Goal: Task Accomplishment & Management: Use online tool/utility

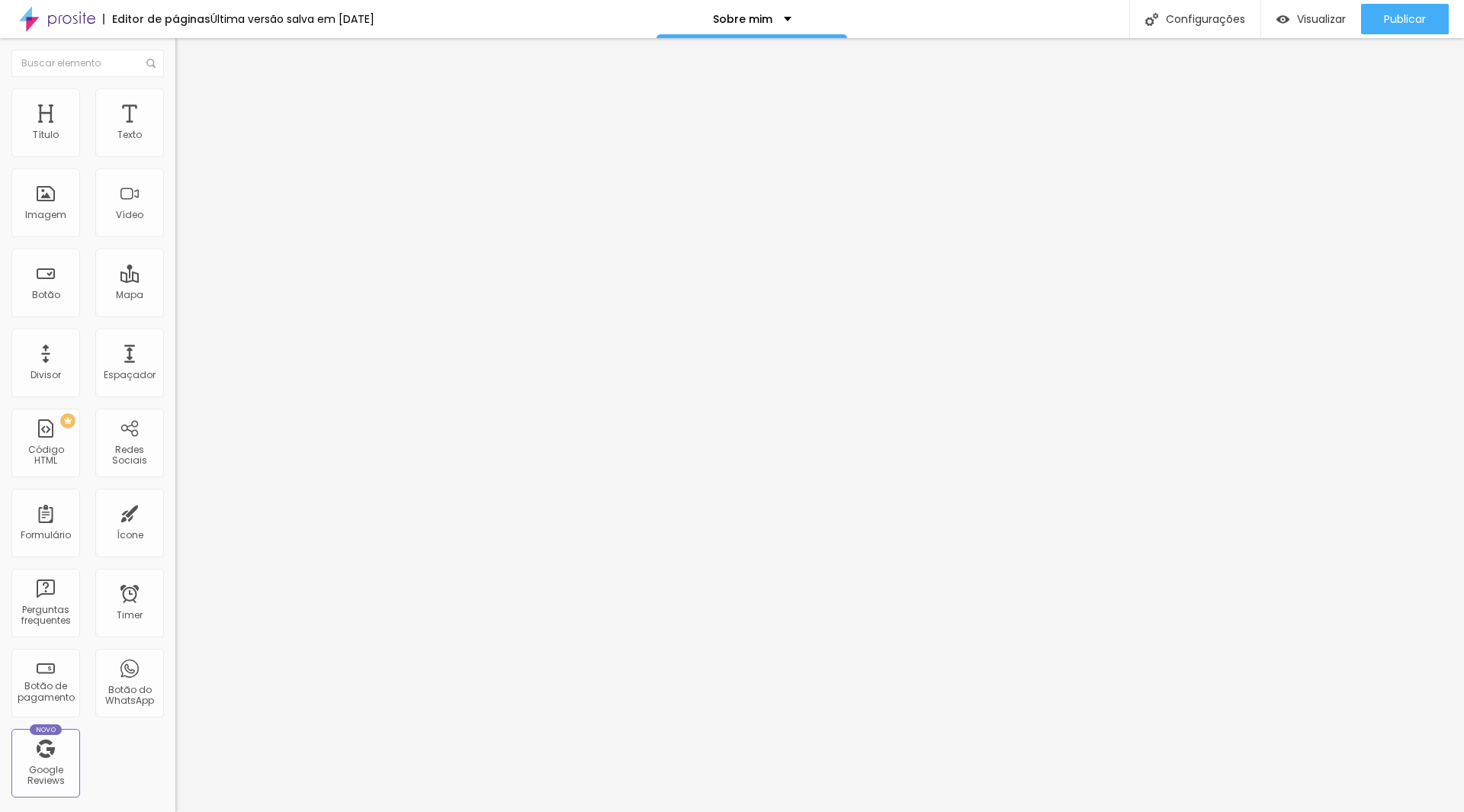
click at [189, 103] on span "Estilo" at bounding box center [201, 98] width 24 height 13
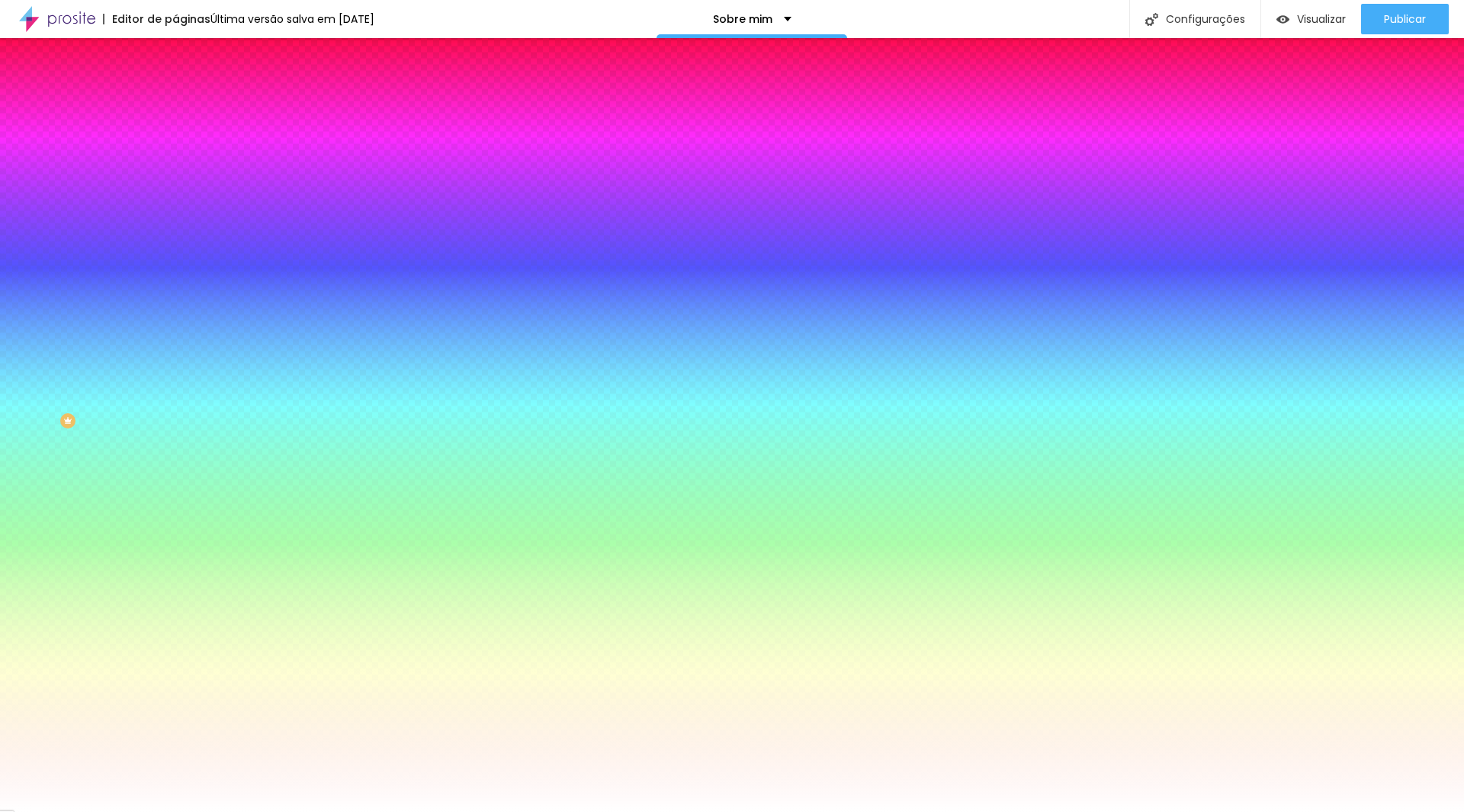
click at [176, 208] on div at bounding box center [263, 208] width 176 height 0
drag, startPoint x: 156, startPoint y: 311, endPoint x: 154, endPoint y: 275, distance: 36.1
click at [176, 223] on div "Cor de fundo Voltar ao padrão #FFFFFF" at bounding box center [263, 201] width 176 height 42
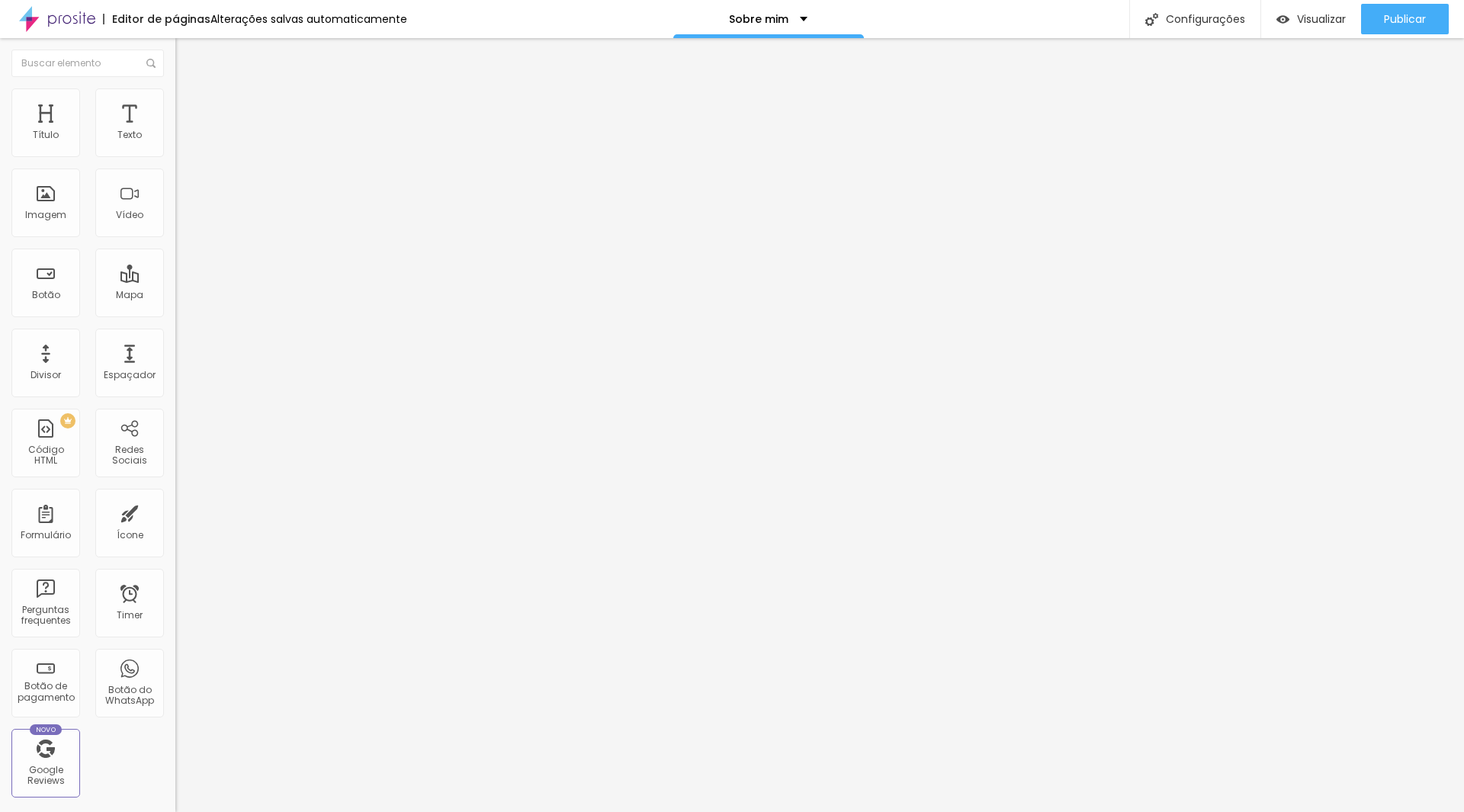
click at [176, 103] on li "Estilo" at bounding box center [263, 95] width 176 height 15
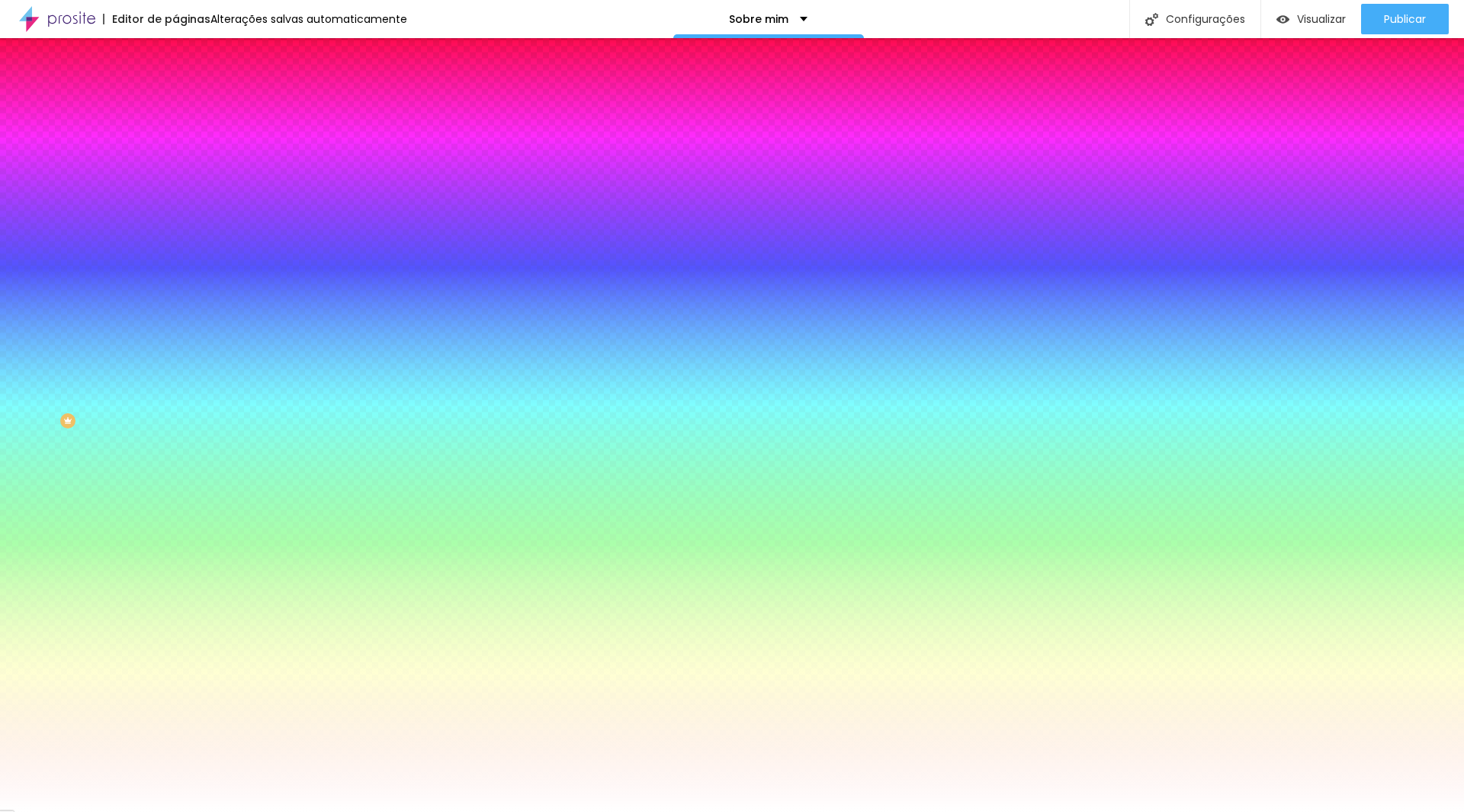
click at [176, 145] on div at bounding box center [263, 145] width 176 height 0
drag, startPoint x: 154, startPoint y: 193, endPoint x: 160, endPoint y: 160, distance: 33.5
click at [176, 160] on div "Cor de fundo Voltar ao padrão #FFFFFF" at bounding box center [263, 139] width 176 height 42
click at [189, 109] on span "Avançado" at bounding box center [214, 114] width 50 height 13
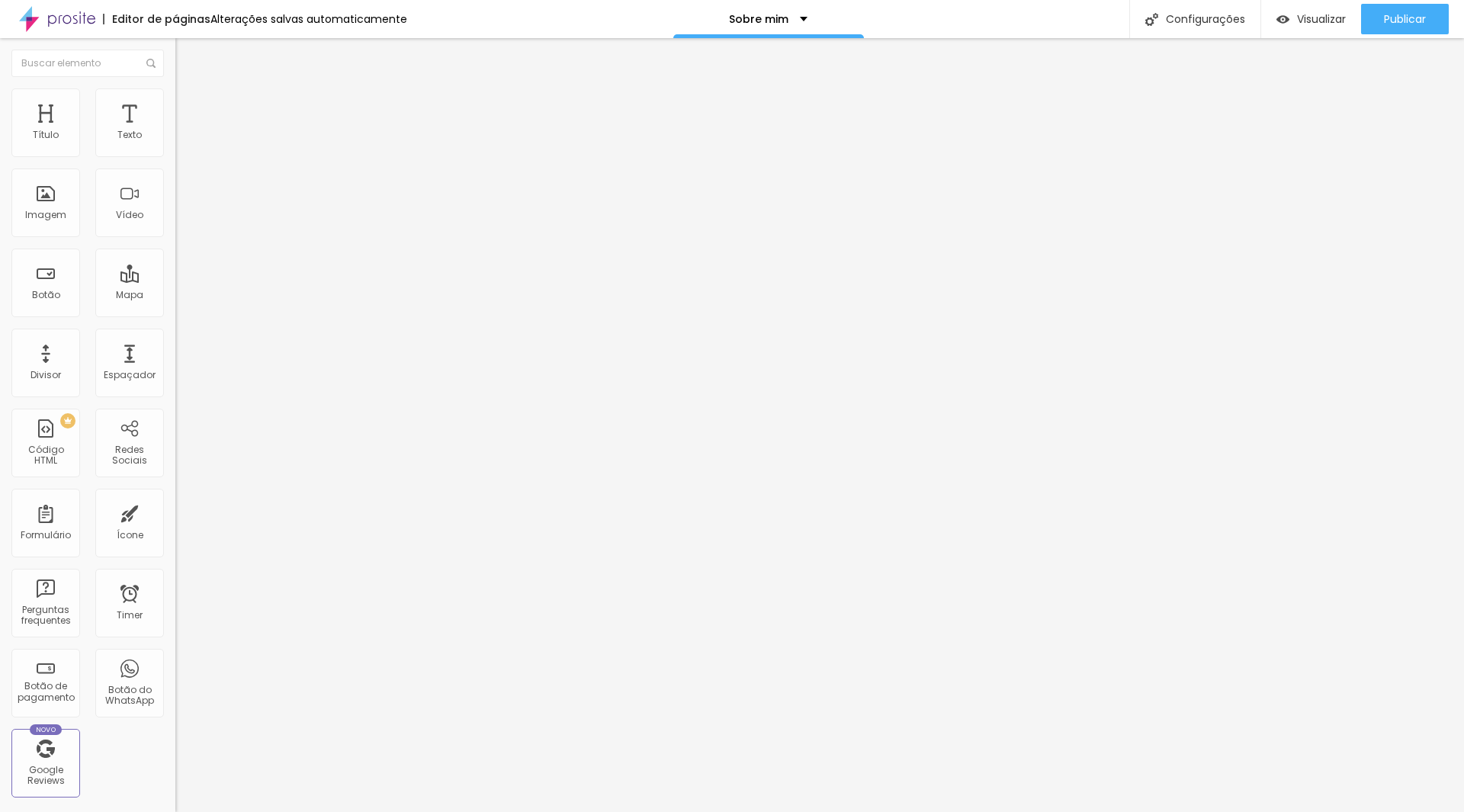
type input "15"
type input "10"
type input "5"
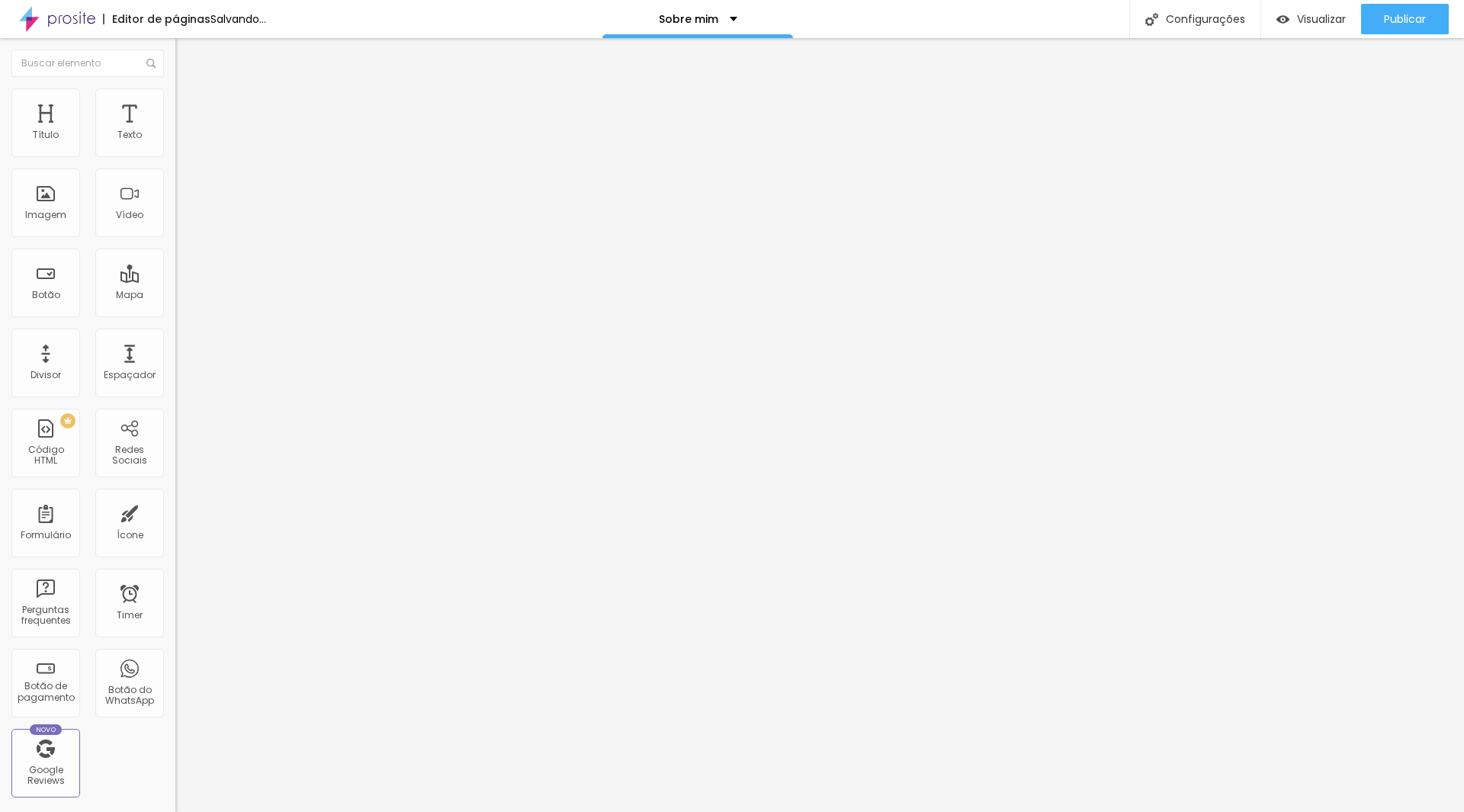
type input "5"
type input "0"
type input "5"
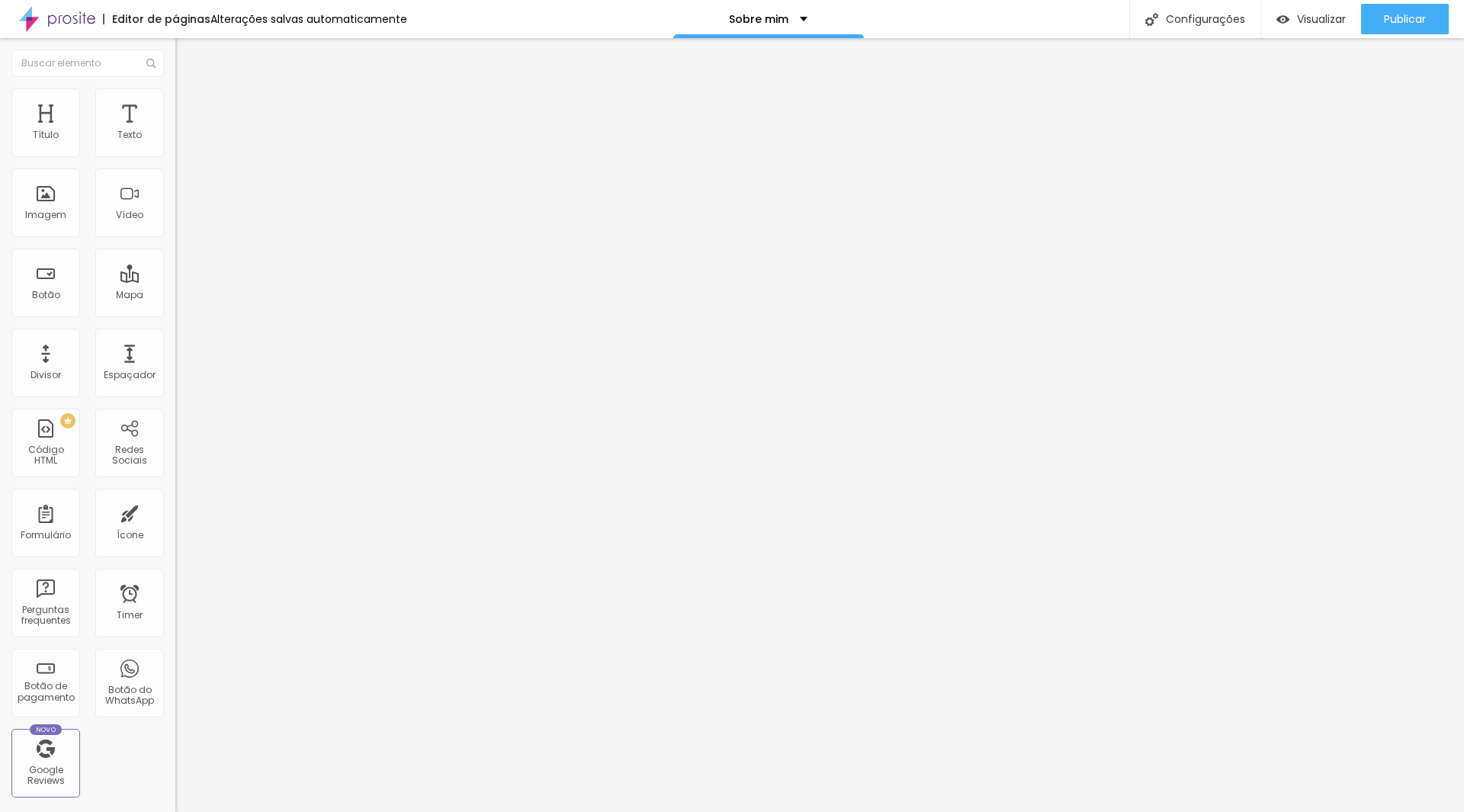
type input "10"
type input "15"
type input "20"
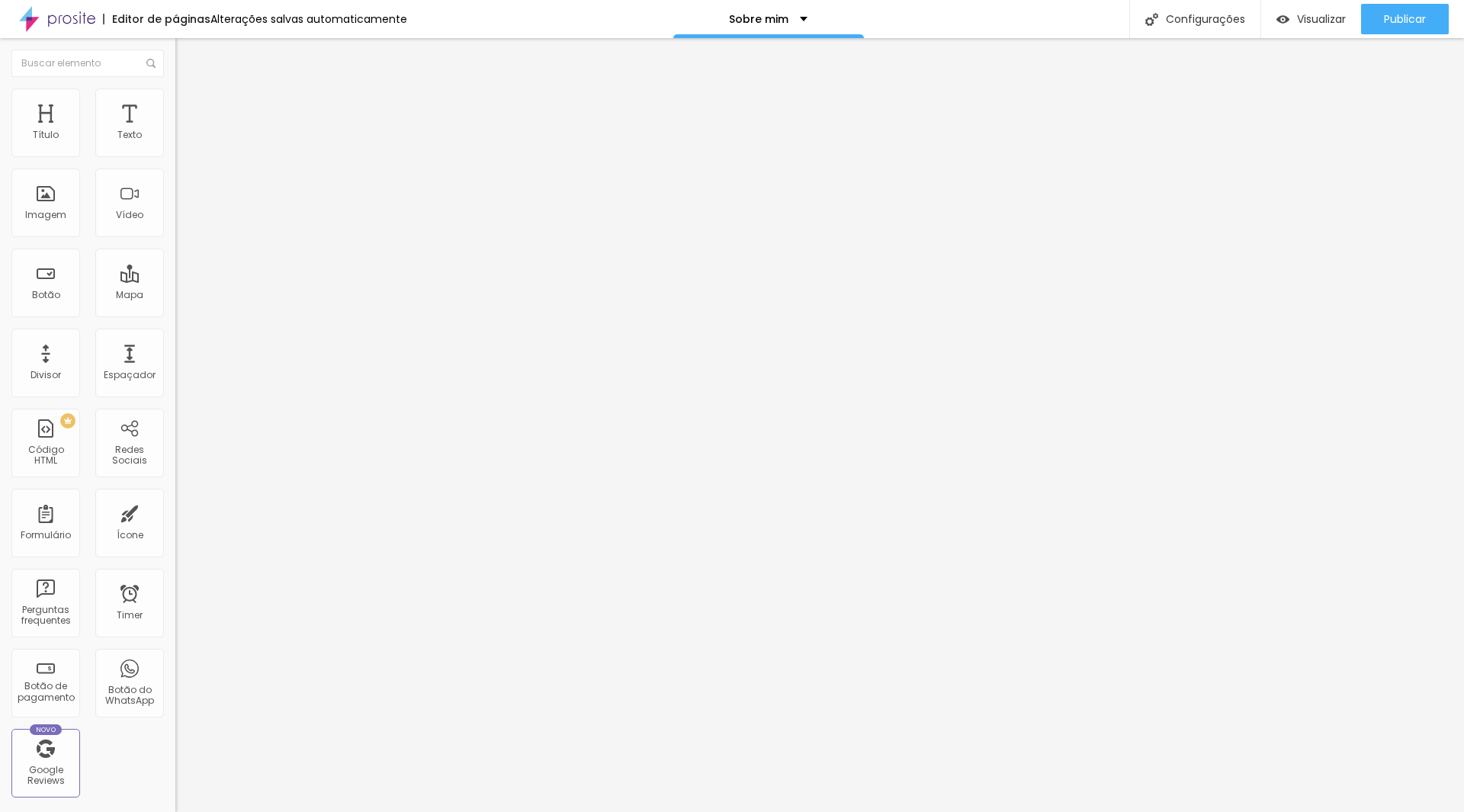
type input "20"
type input "25"
type input "30"
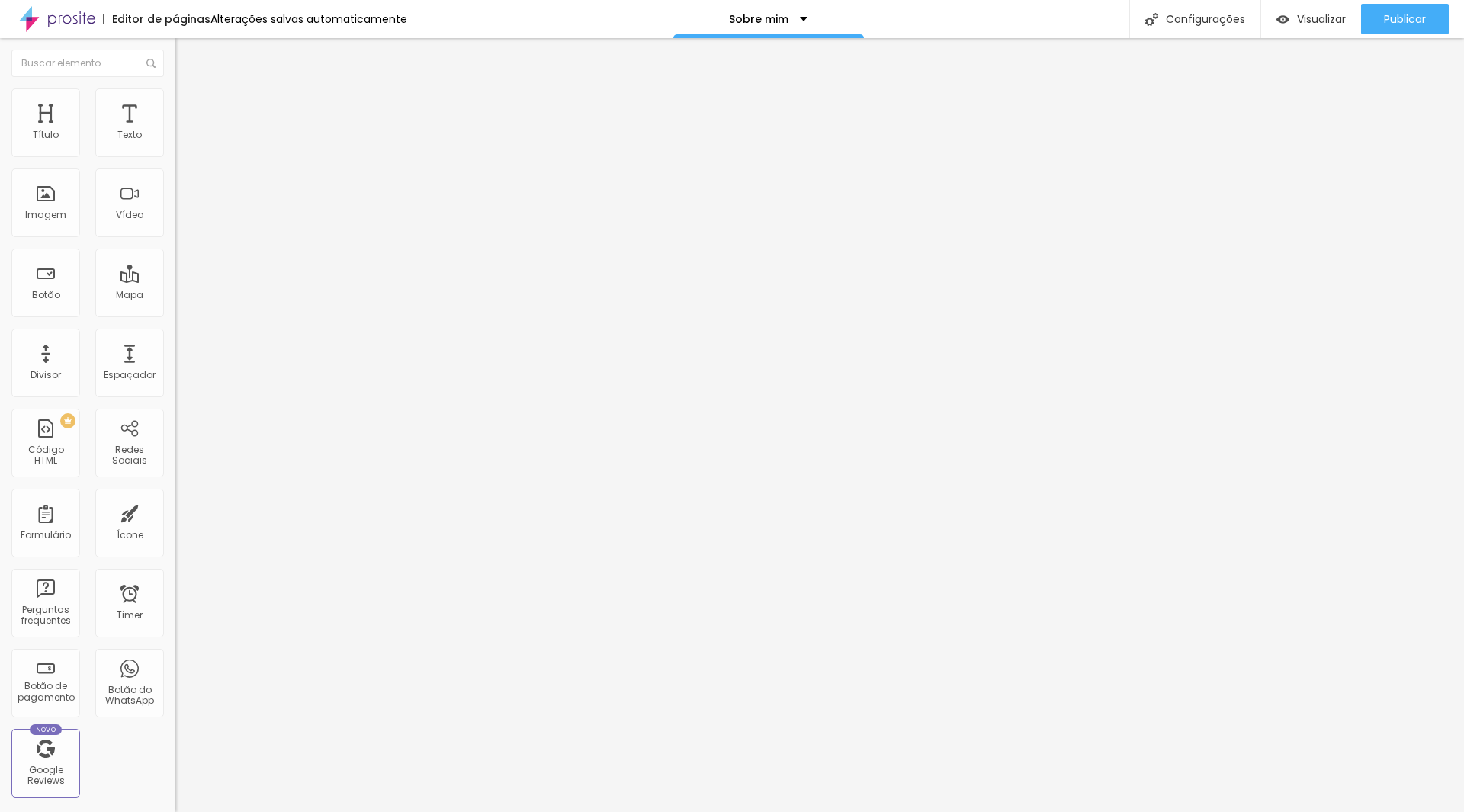
type input "35"
type input "40"
type input "45"
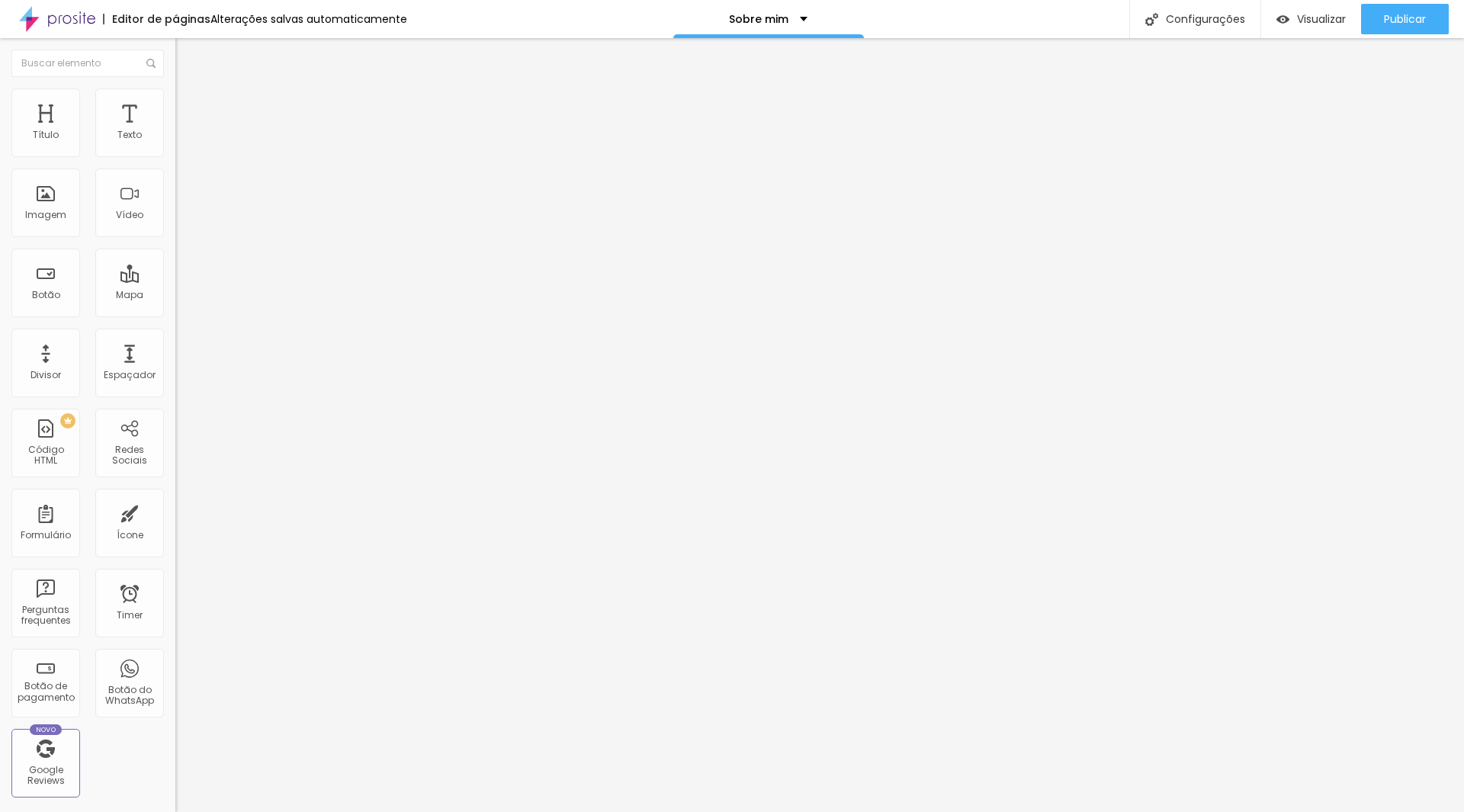
type input "45"
type input "50"
type input "45"
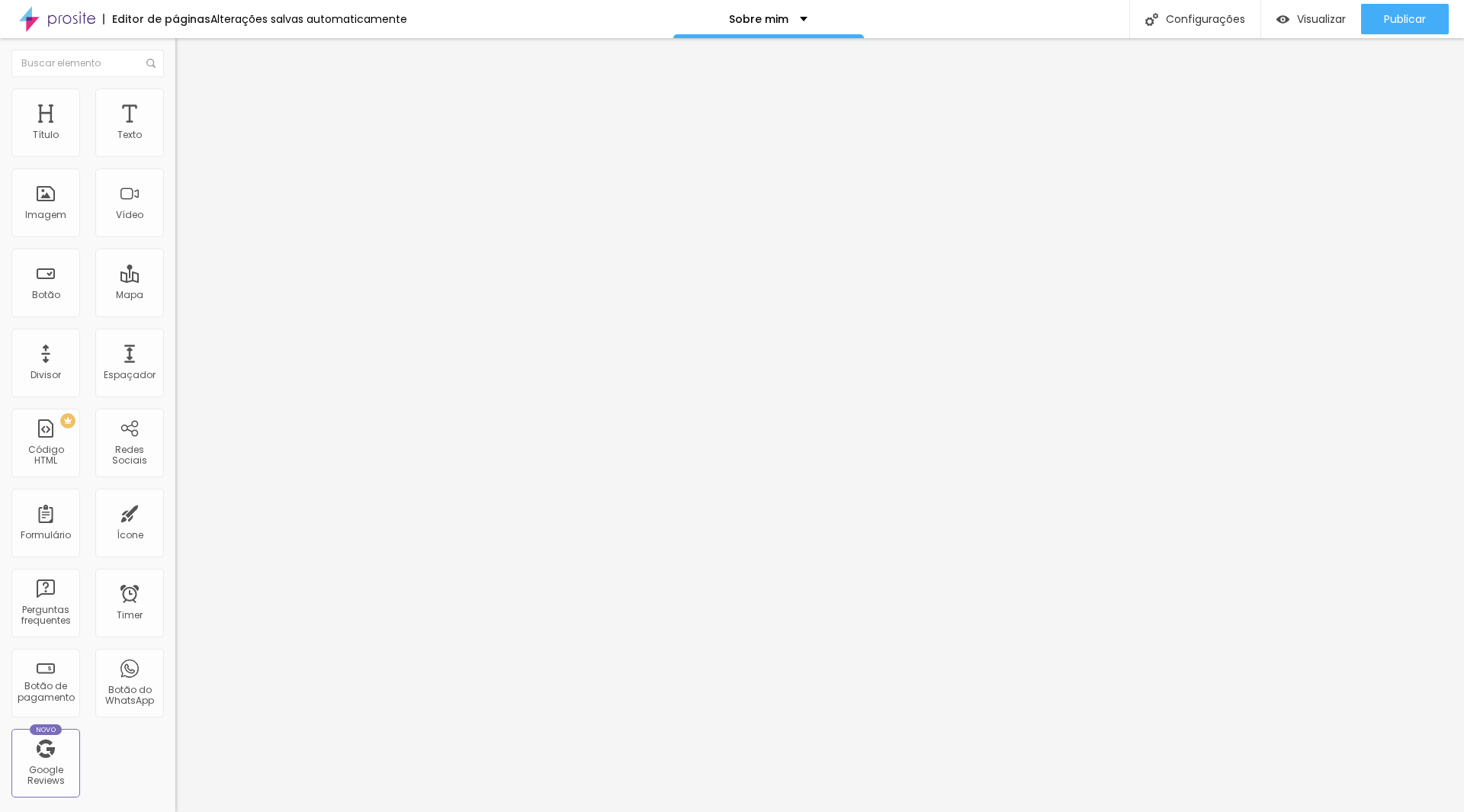
type input "40"
type input "35"
type input "25"
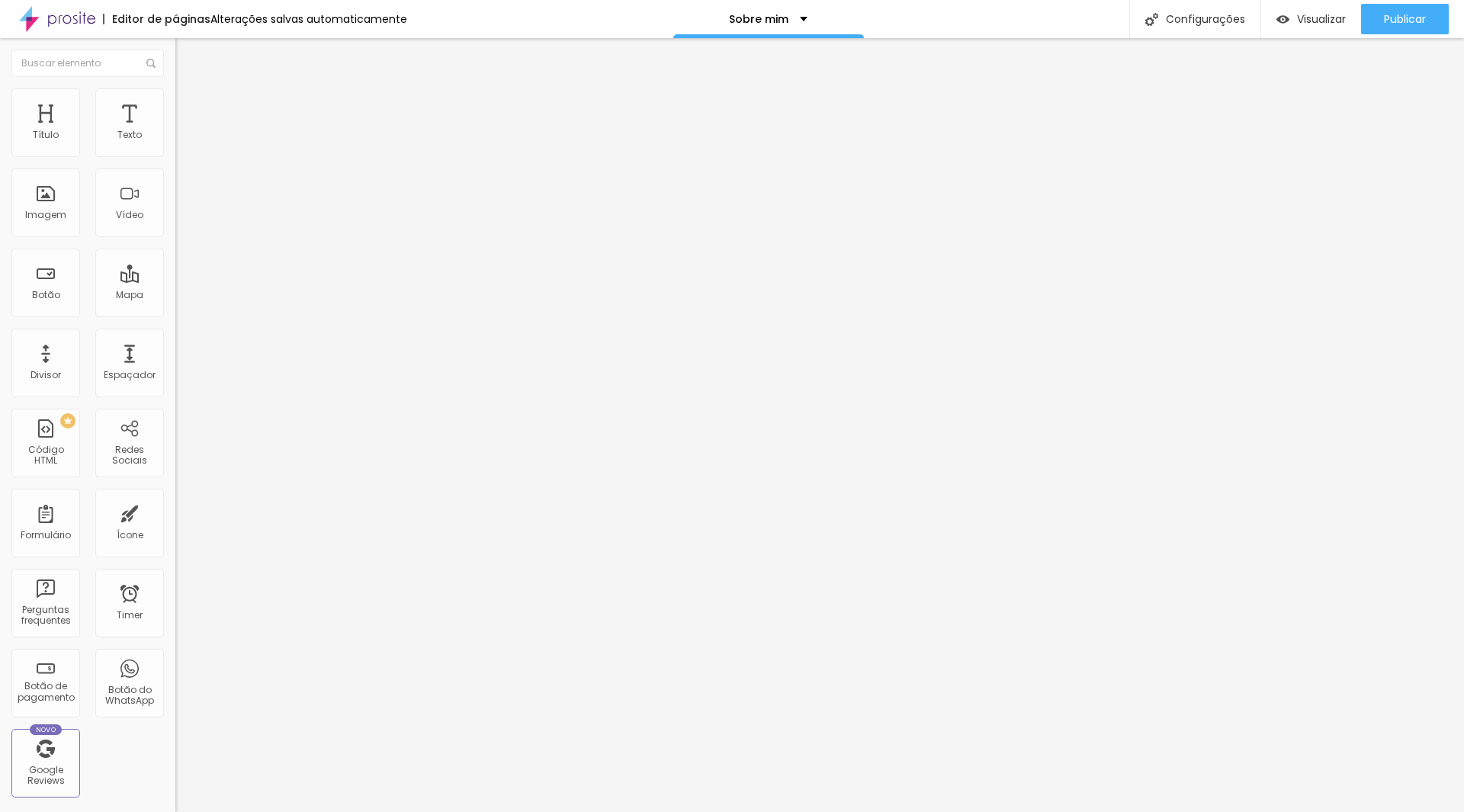
type input "25"
type input "10"
type input "0"
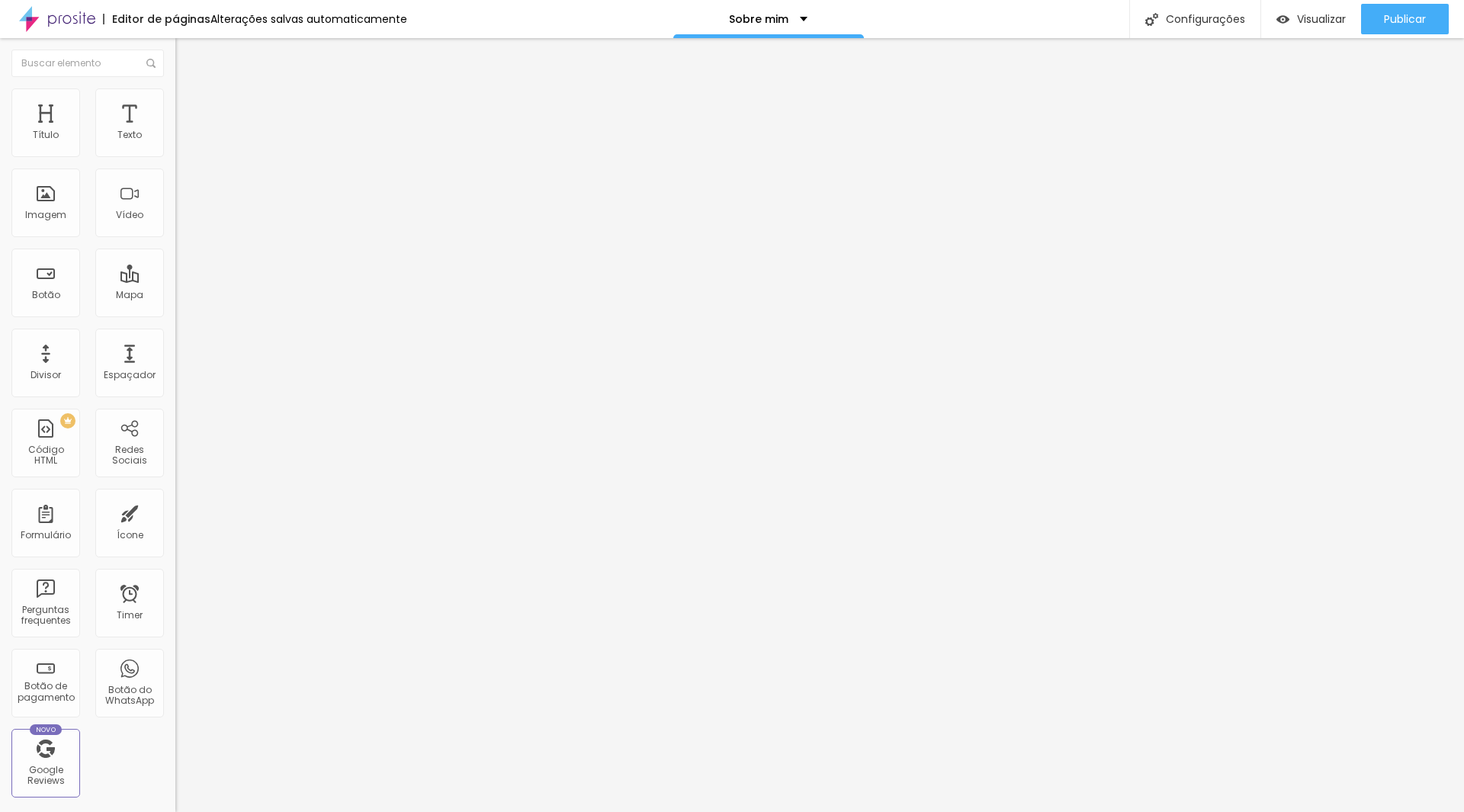
drag, startPoint x: 62, startPoint y: 150, endPoint x: -21, endPoint y: 162, distance: 83.9
type input "0"
click at [176, 296] on input "range" at bounding box center [225, 302] width 98 height 12
click at [176, 467] on img at bounding box center [181, 472] width 11 height 11
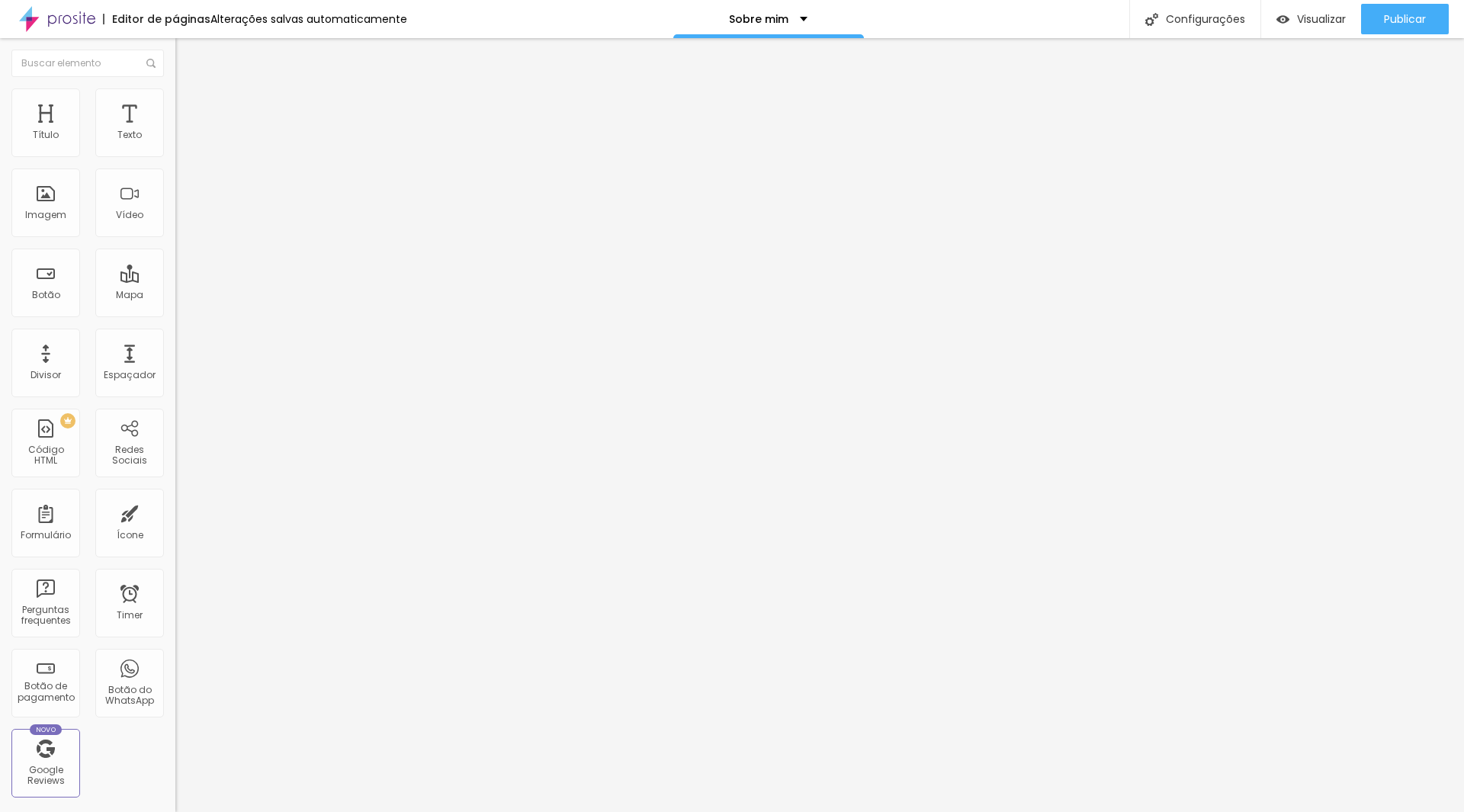
click at [176, 144] on span "Titulo 2" at bounding box center [201, 134] width 50 height 19
click at [176, 128] on div "Titulo 1 H1" at bounding box center [263, 120] width 176 height 15
click at [176, 144] on span "Titulo 2" at bounding box center [201, 134] width 50 height 19
click at [176, 131] on span "Titulo 1" at bounding box center [201, 120] width 50 height 21
click at [176, 226] on button "button" at bounding box center [186, 217] width 21 height 16
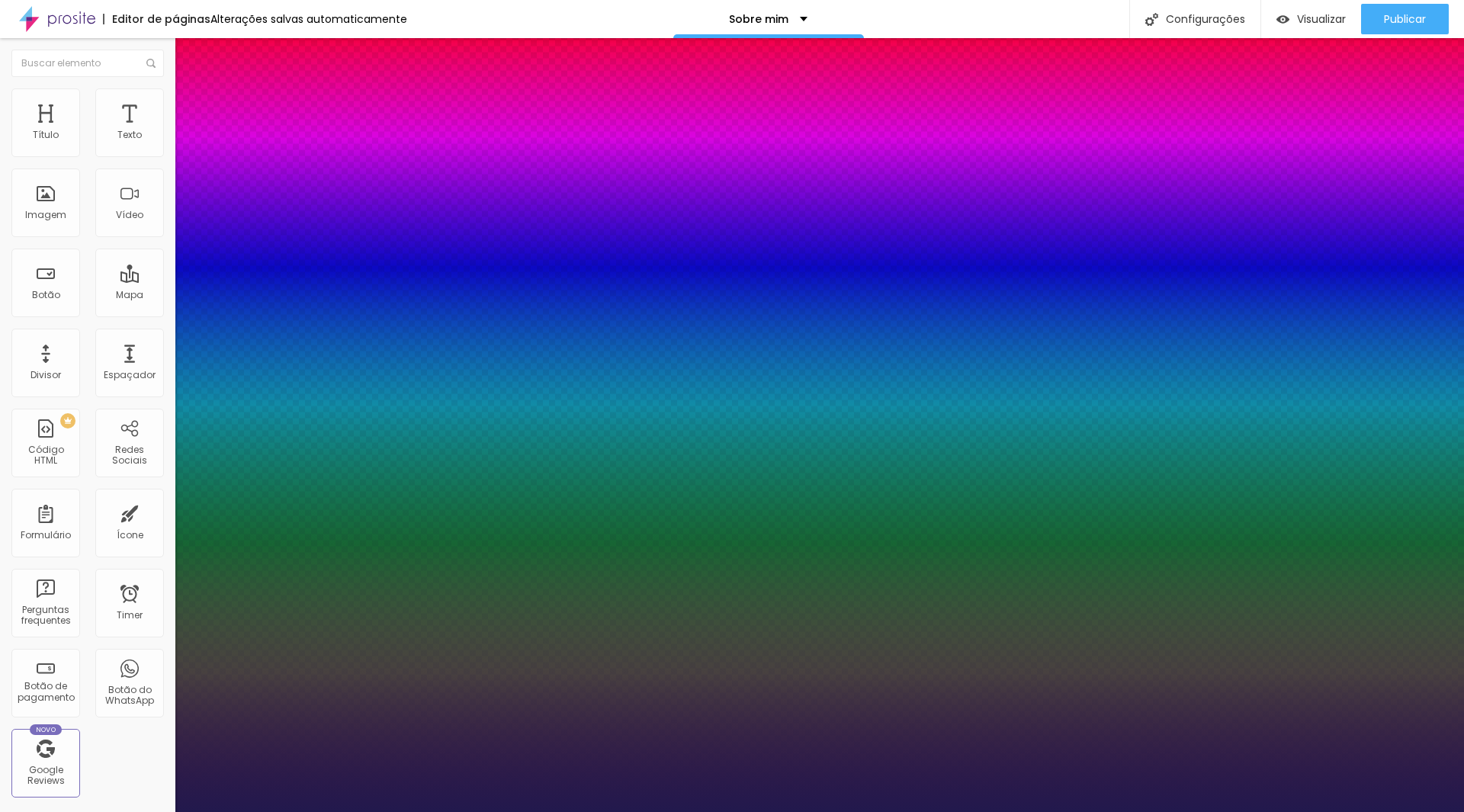
type input "1"
type input "18"
type input "1"
type input "21"
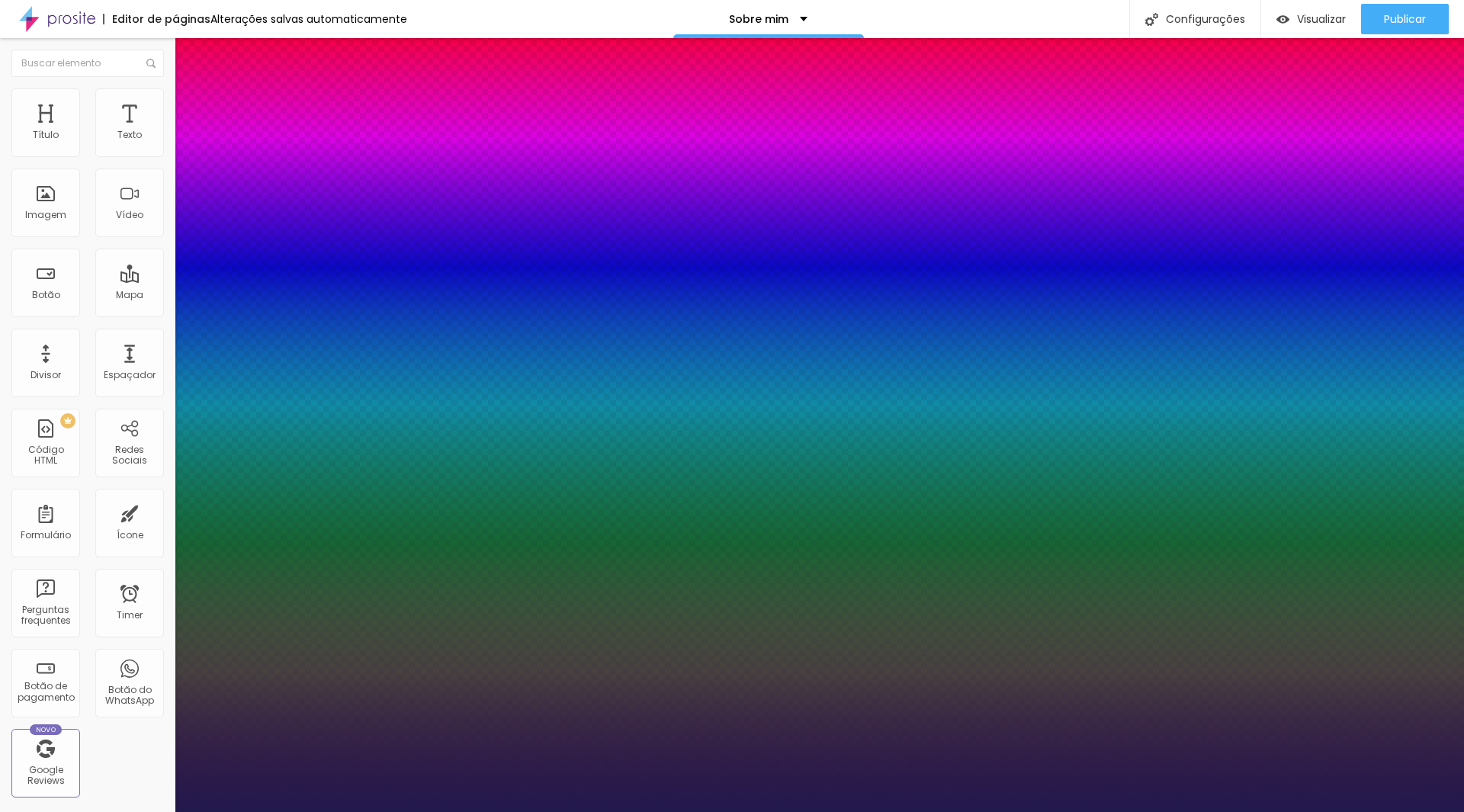
type input "21"
type input "1"
type input "24"
type input "1"
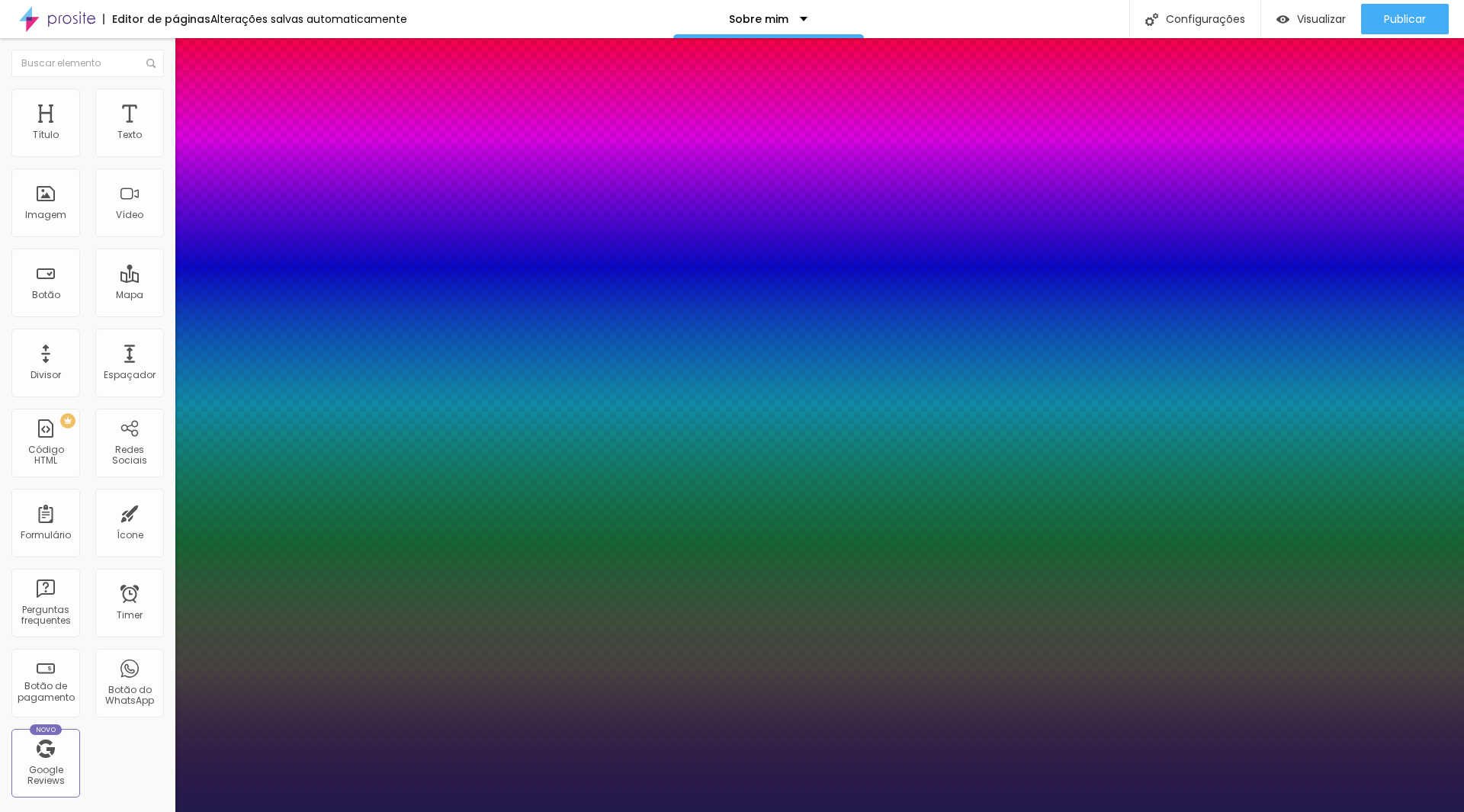
type input "27"
type input "1"
type input "31"
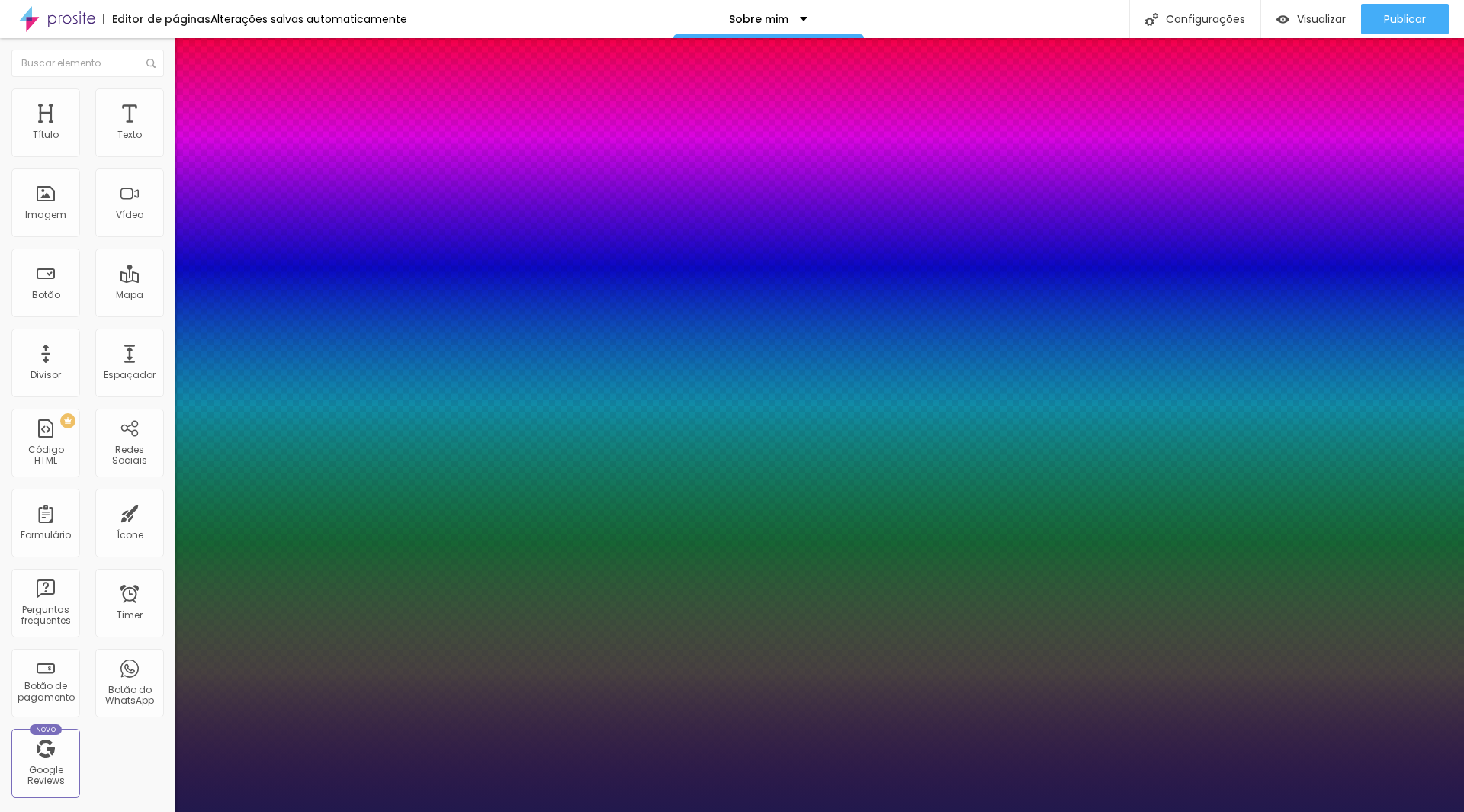
type input "1"
type input "37"
type input "1"
type input "39"
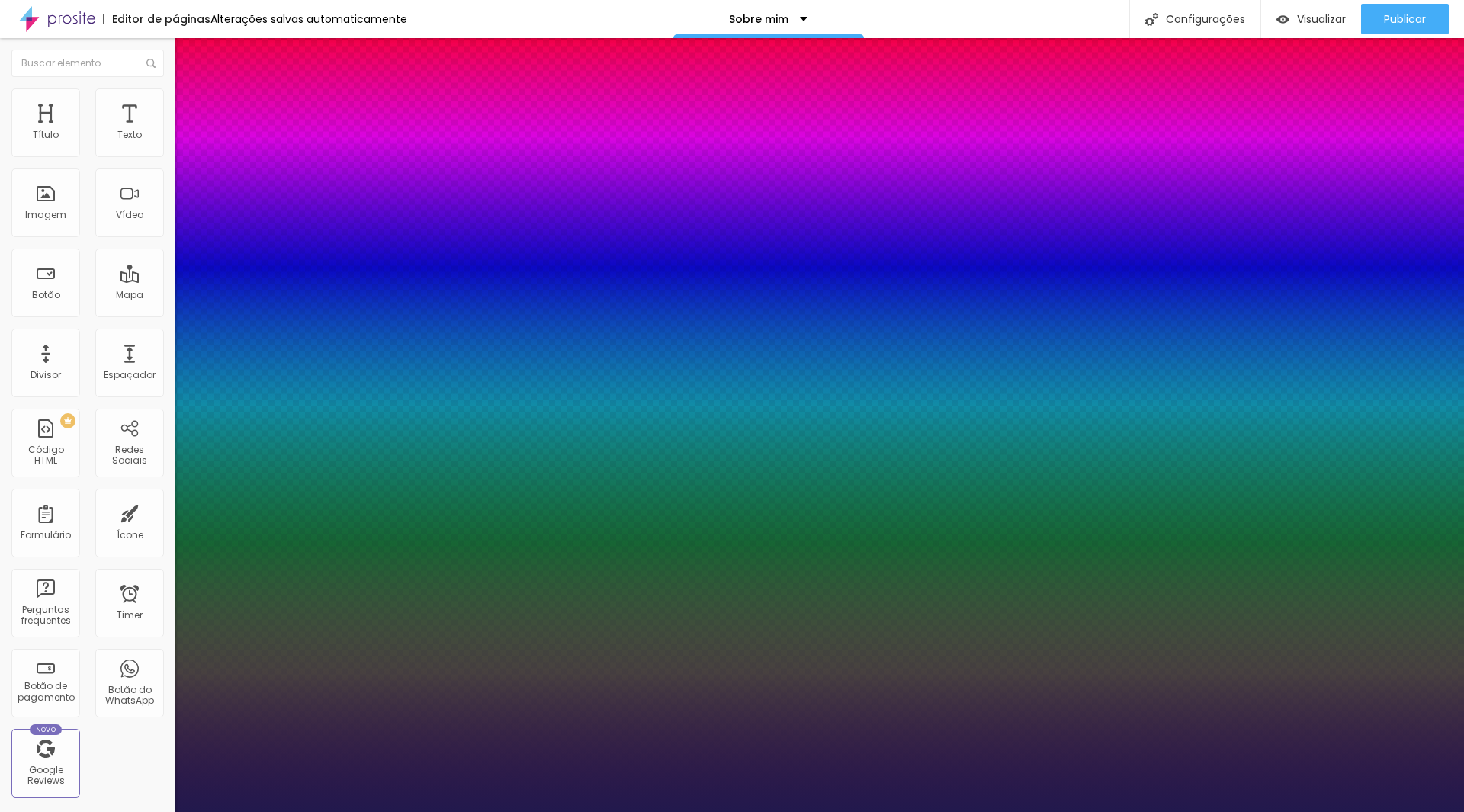
type input "39"
type input "1"
type input "40"
type input "1"
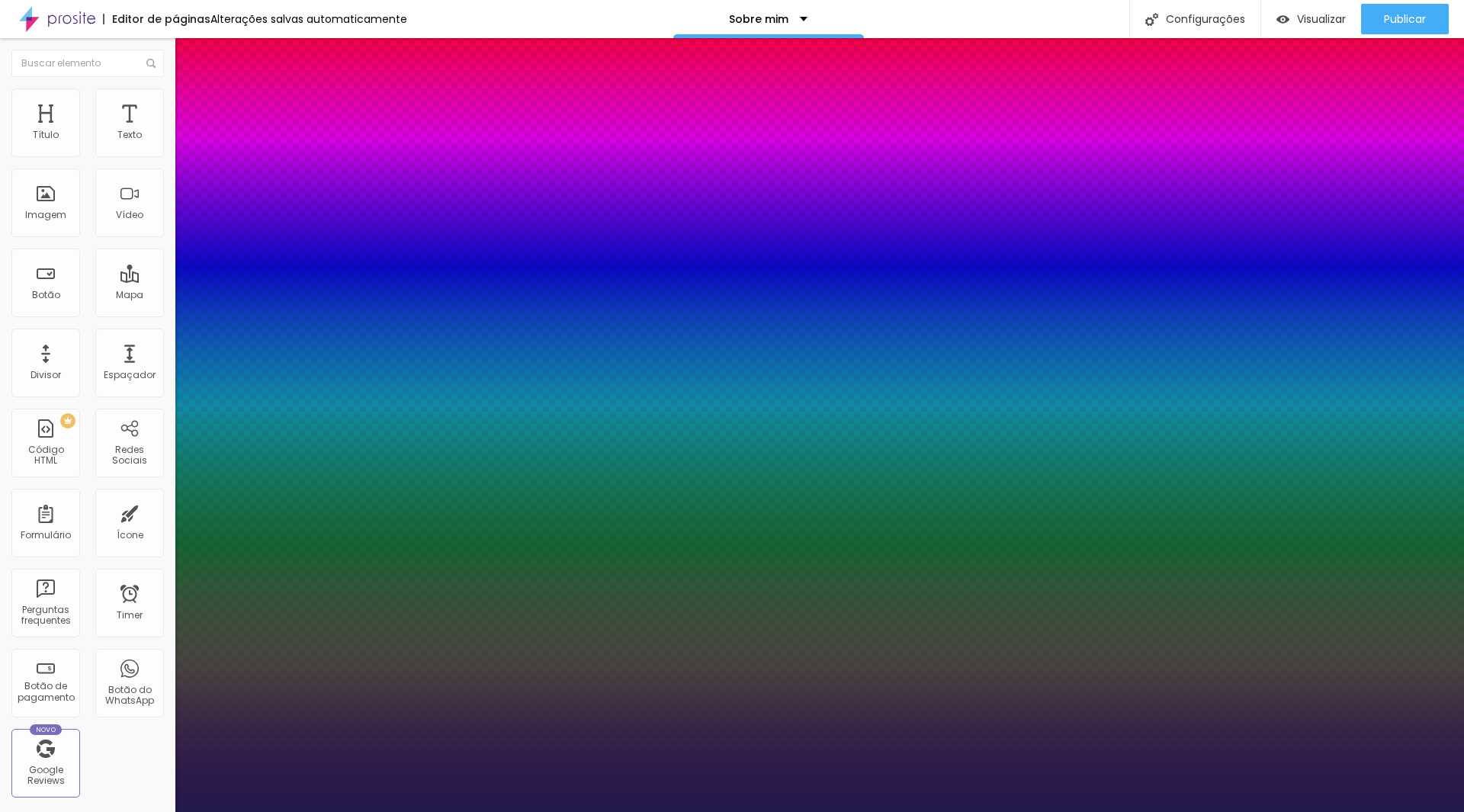
type input "41"
type input "1"
type input "40"
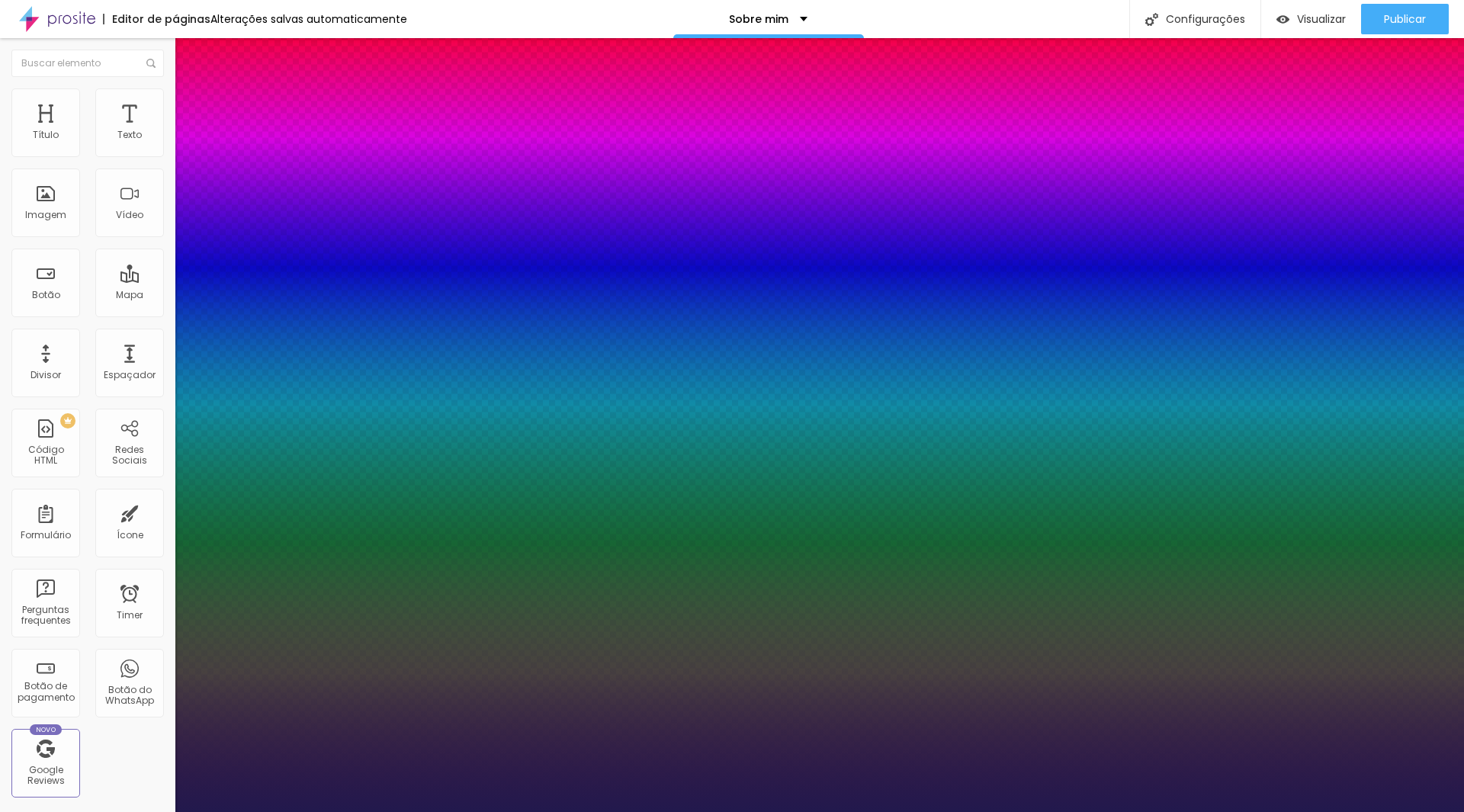
type input "1"
type input "39"
type input "1"
type input "37"
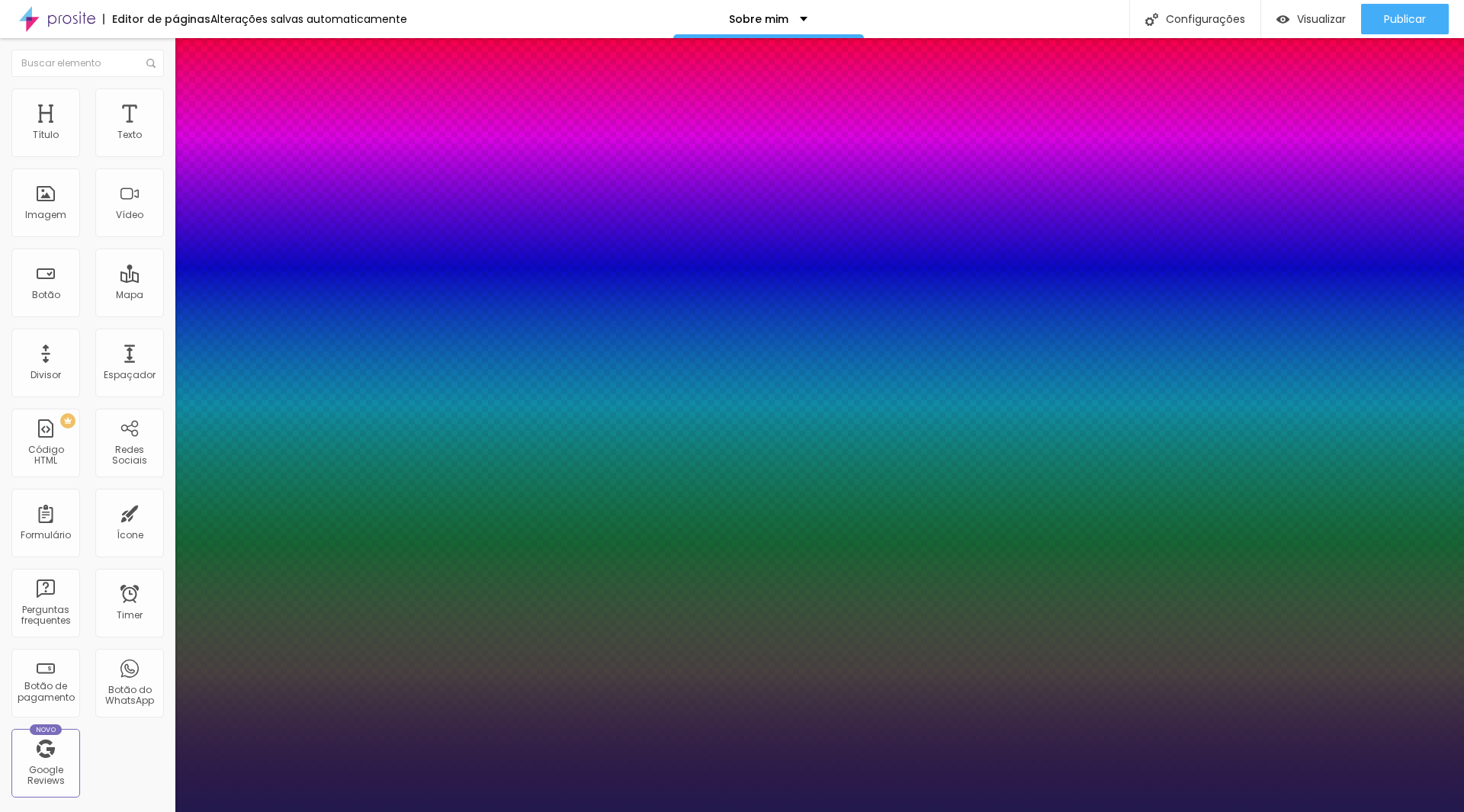
type input "37"
type input "1"
drag, startPoint x: 205, startPoint y: 434, endPoint x: 230, endPoint y: 431, distance: 25.2
type input "37"
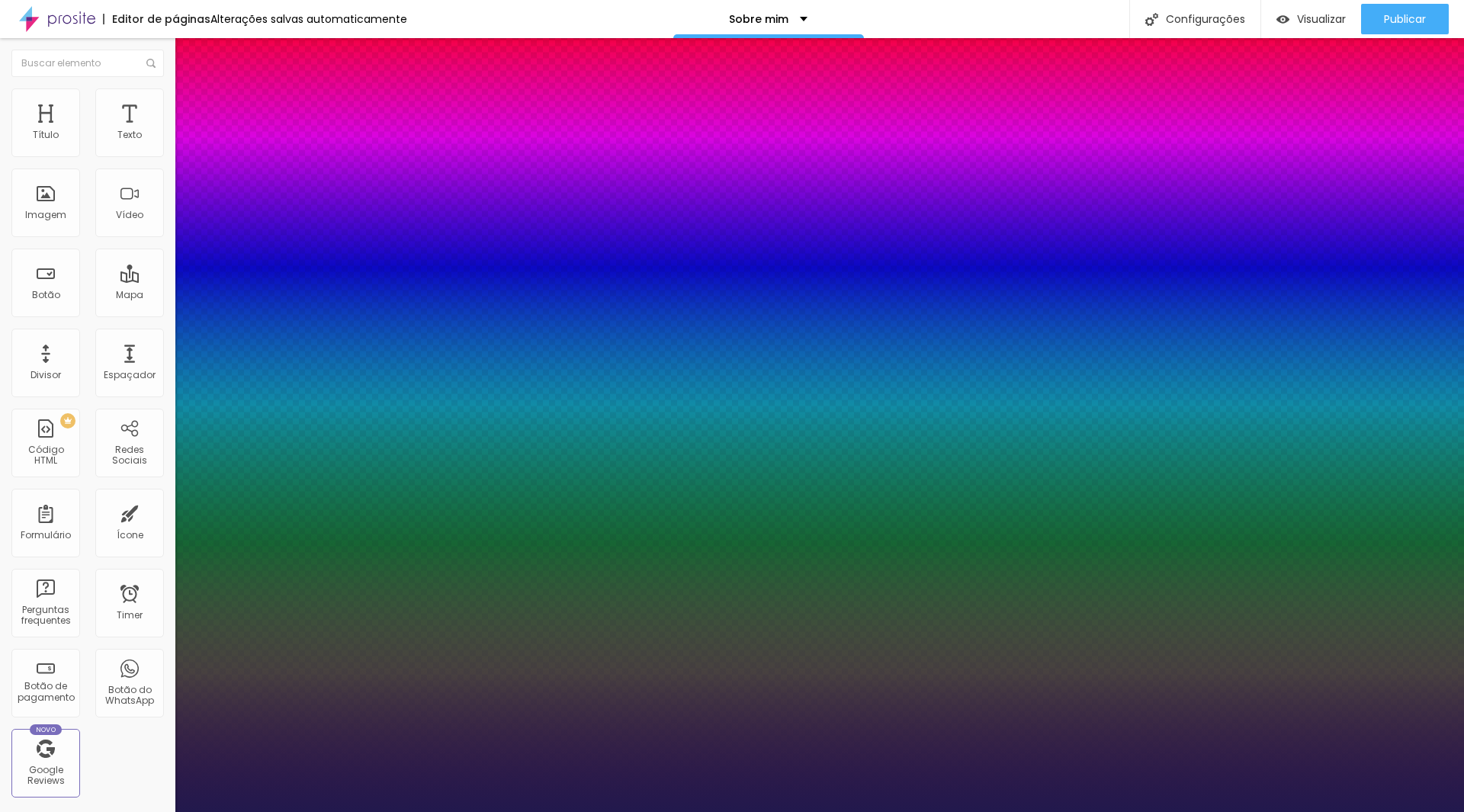
type input "1"
click at [755, 811] on div at bounding box center [732, 812] width 1464 height 0
